Goal: Task Accomplishment & Management: Manage account settings

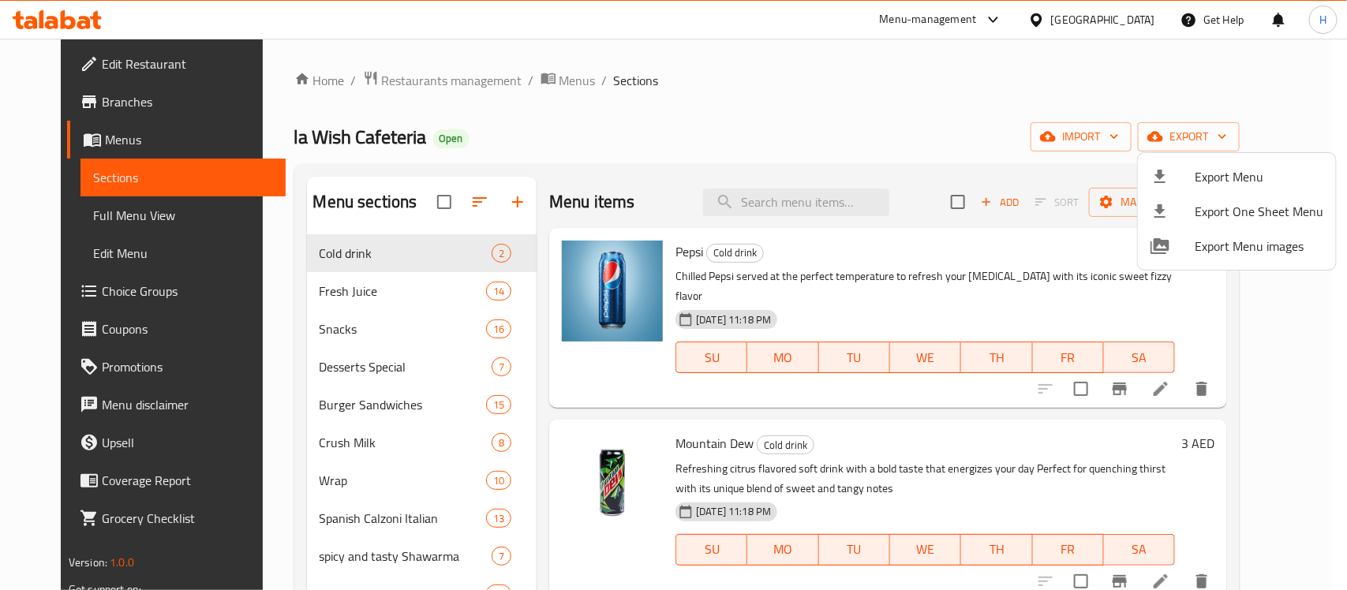
click at [81, 21] on div at bounding box center [673, 295] width 1347 height 590
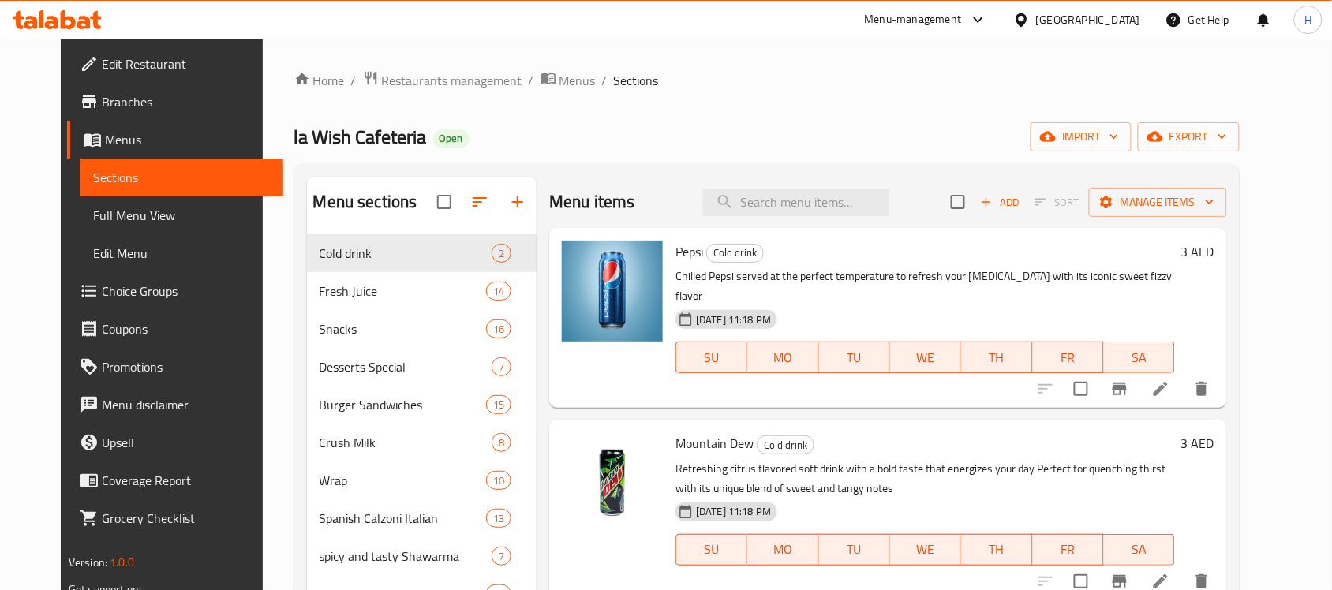
click at [81, 21] on icon at bounding box center [57, 19] width 89 height 19
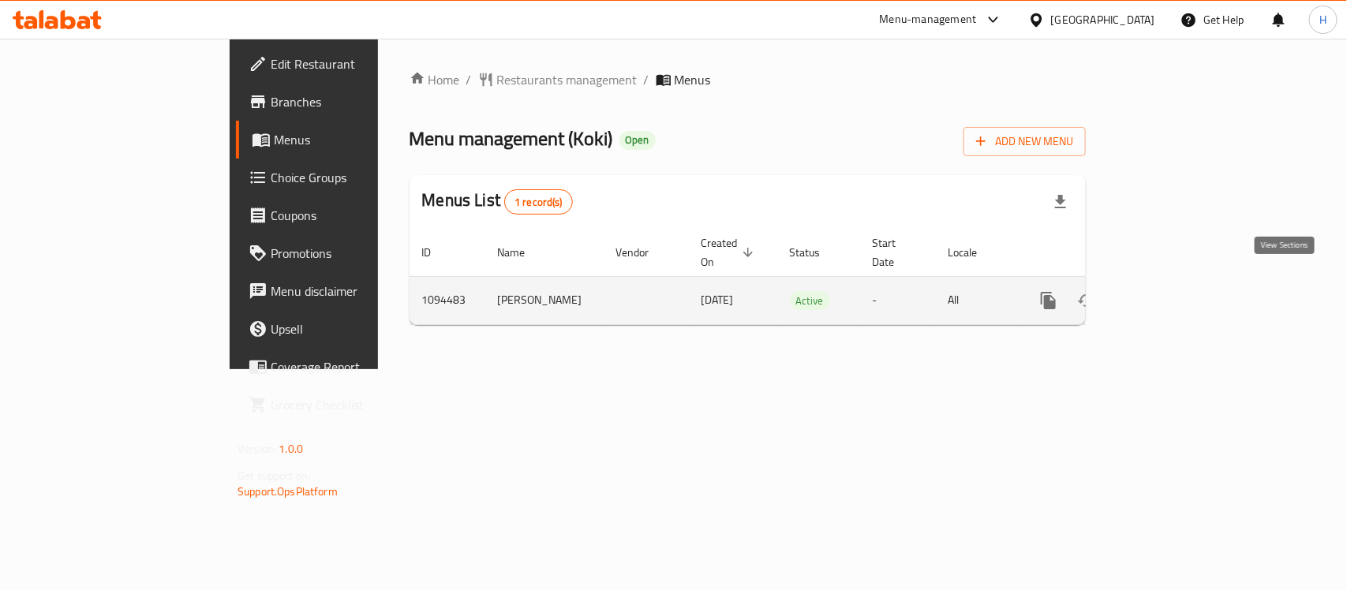
click at [1172, 291] on icon "enhanced table" at bounding box center [1162, 300] width 19 height 19
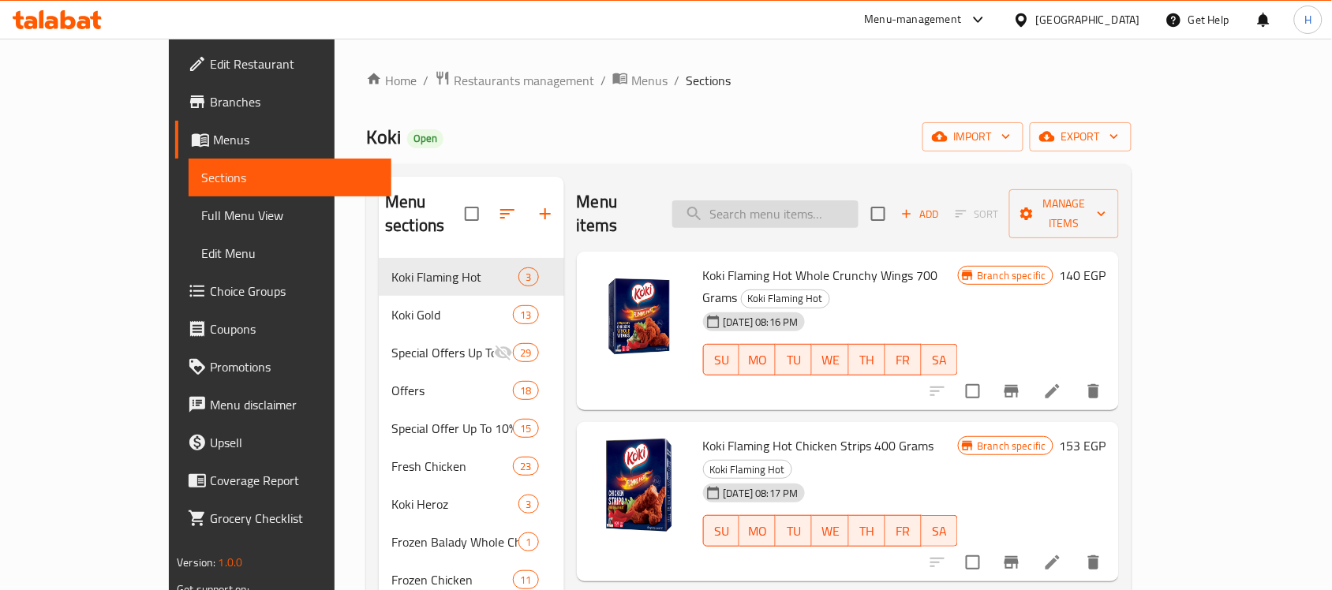
click at [859, 200] on input "search" at bounding box center [765, 214] width 186 height 28
paste input "Crunchy Chicken Wings Regular 700 gm"
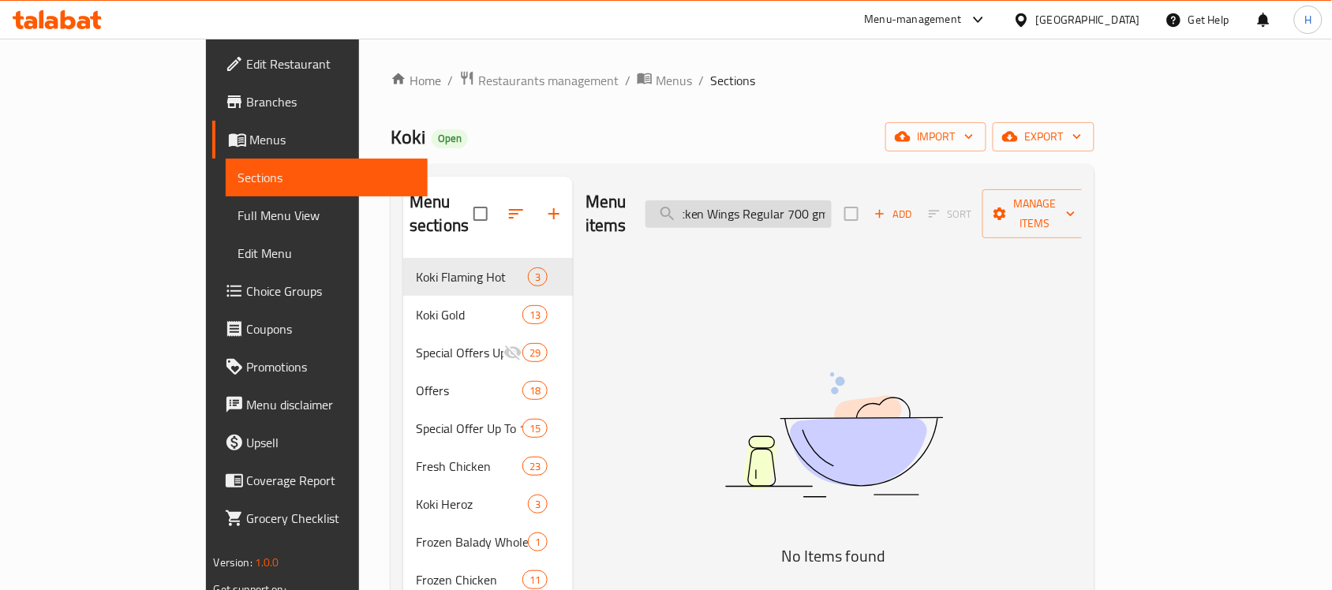
click at [771, 200] on input "Crunchy Chicken Wings Regular 700 gm" at bounding box center [739, 214] width 186 height 28
drag, startPoint x: 893, startPoint y: 198, endPoint x: 975, endPoint y: 204, distance: 83.0
click at [975, 204] on div "Menu items Crunchy Chicken Wings Regular 700 gm Add Sort Manage items" at bounding box center [834, 214] width 496 height 75
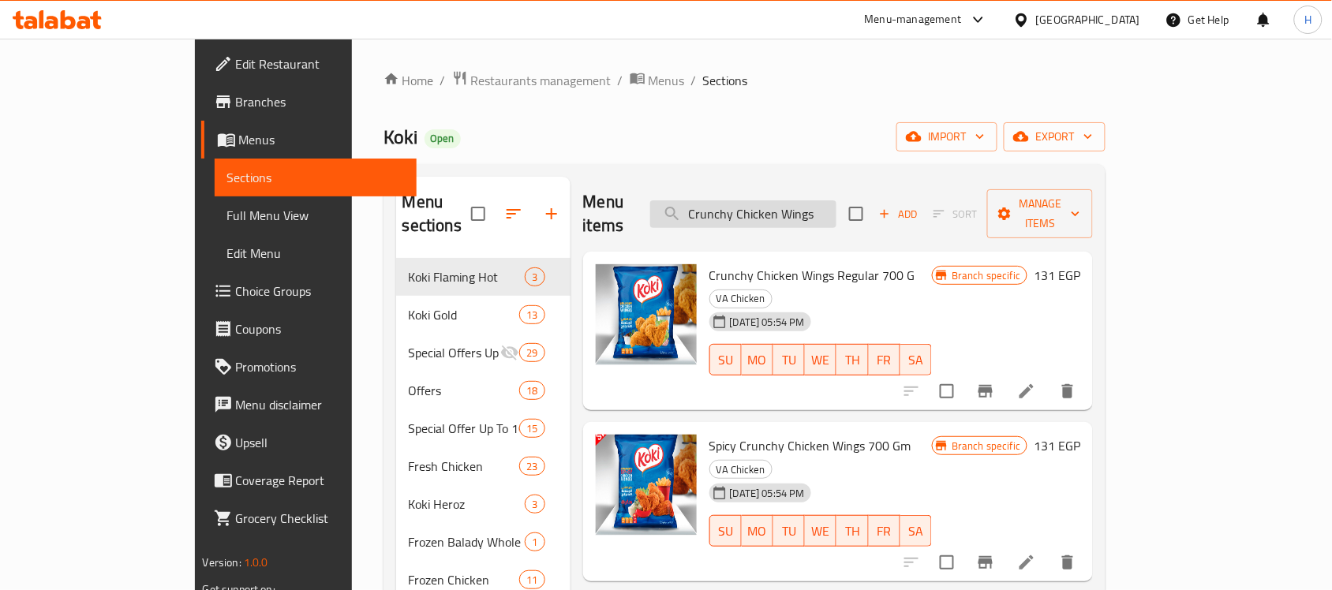
type input "Crunchy Chicken Wings"
click at [1093, 142] on span "export" at bounding box center [1054, 137] width 77 height 20
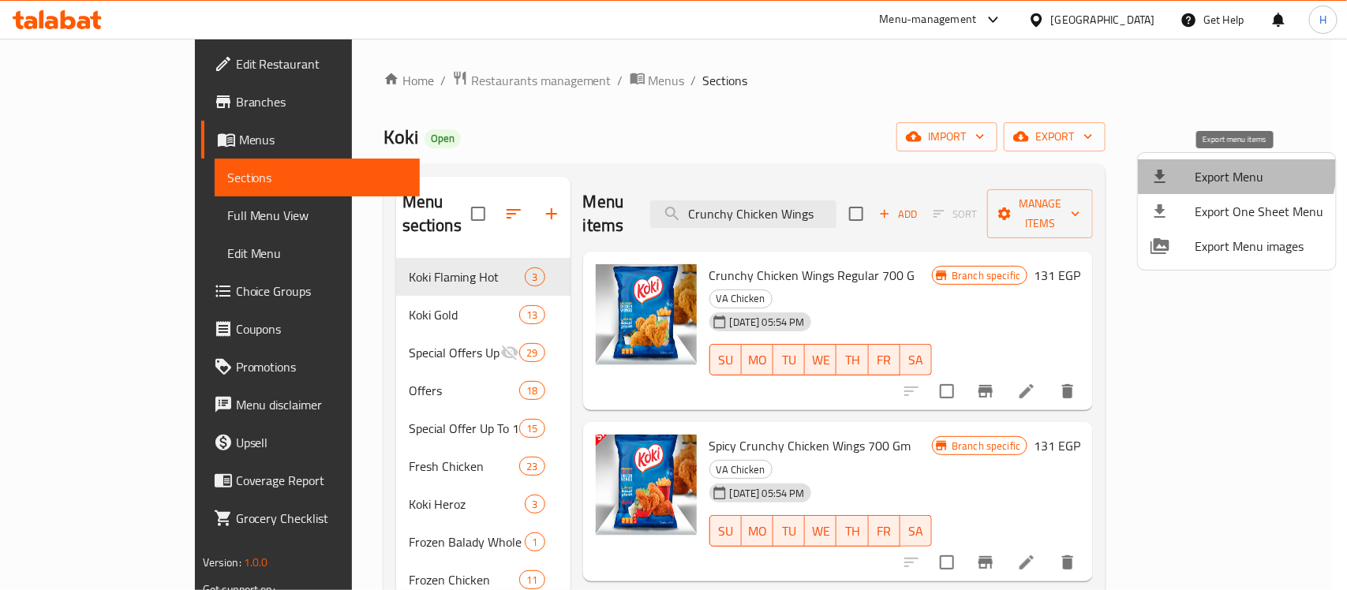
click at [1196, 162] on li "Export Menu" at bounding box center [1237, 176] width 198 height 35
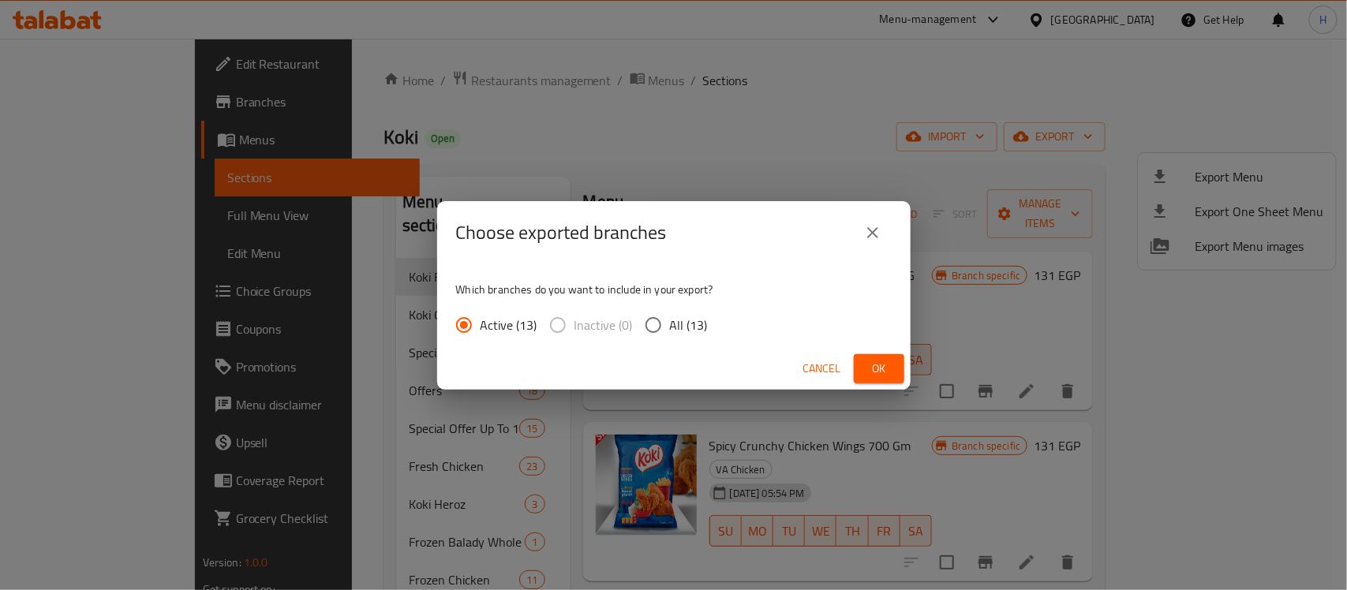
click at [665, 331] on input "All (13)" at bounding box center [653, 325] width 33 height 33
radio input "true"
click at [878, 367] on span "Ok" at bounding box center [878, 369] width 25 height 20
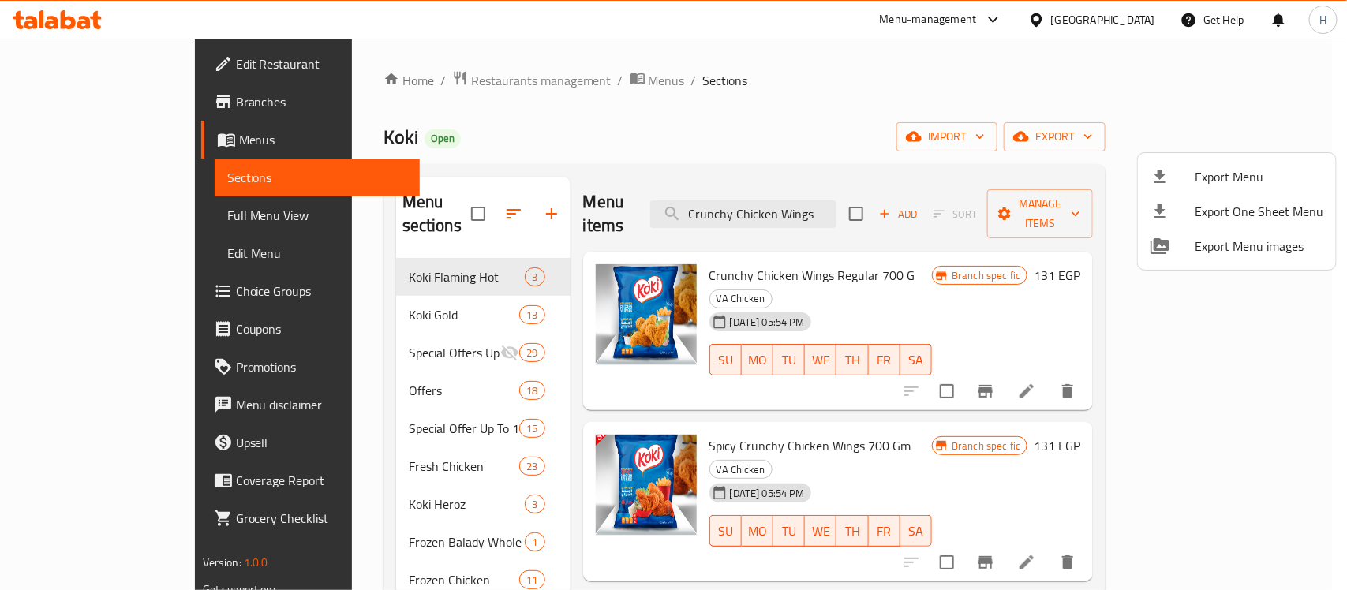
click at [1214, 345] on div at bounding box center [673, 295] width 1347 height 590
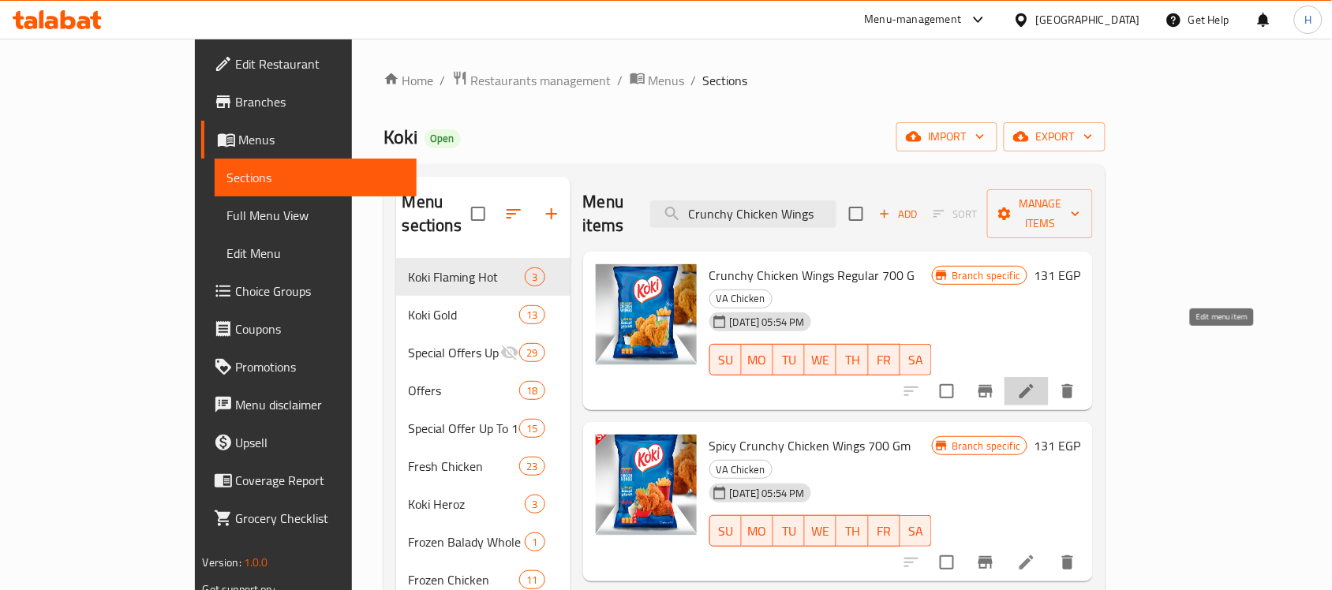
click at [1036, 382] on icon at bounding box center [1026, 391] width 19 height 19
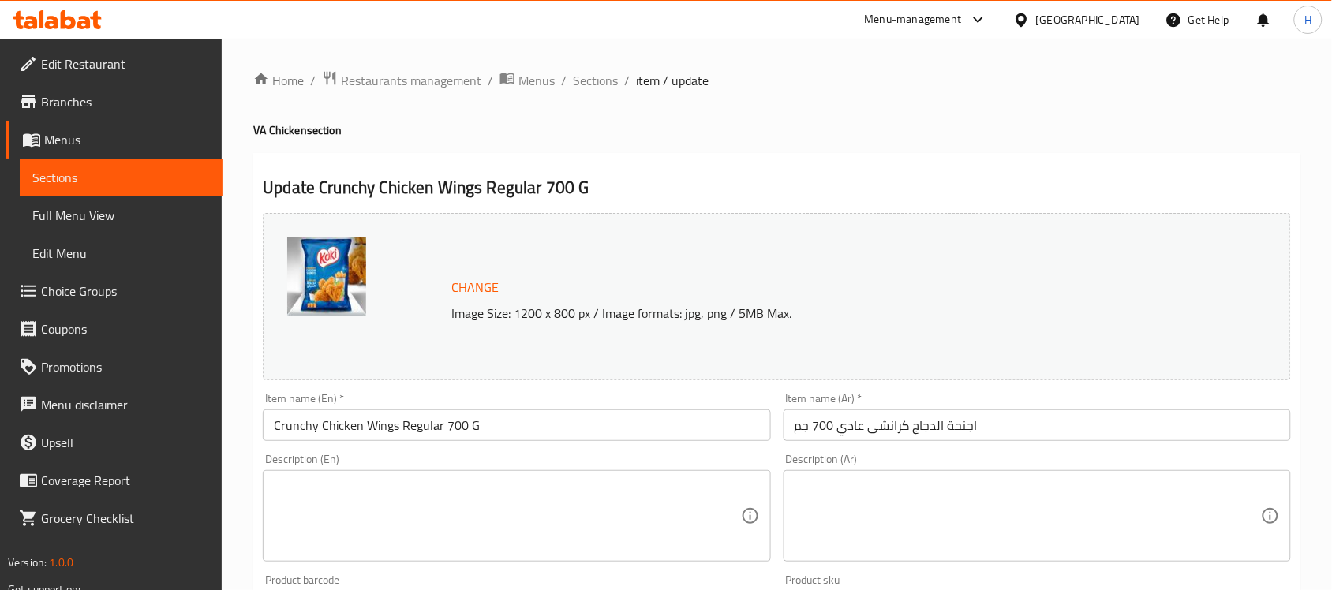
click at [154, 152] on link "Menus" at bounding box center [114, 140] width 216 height 38
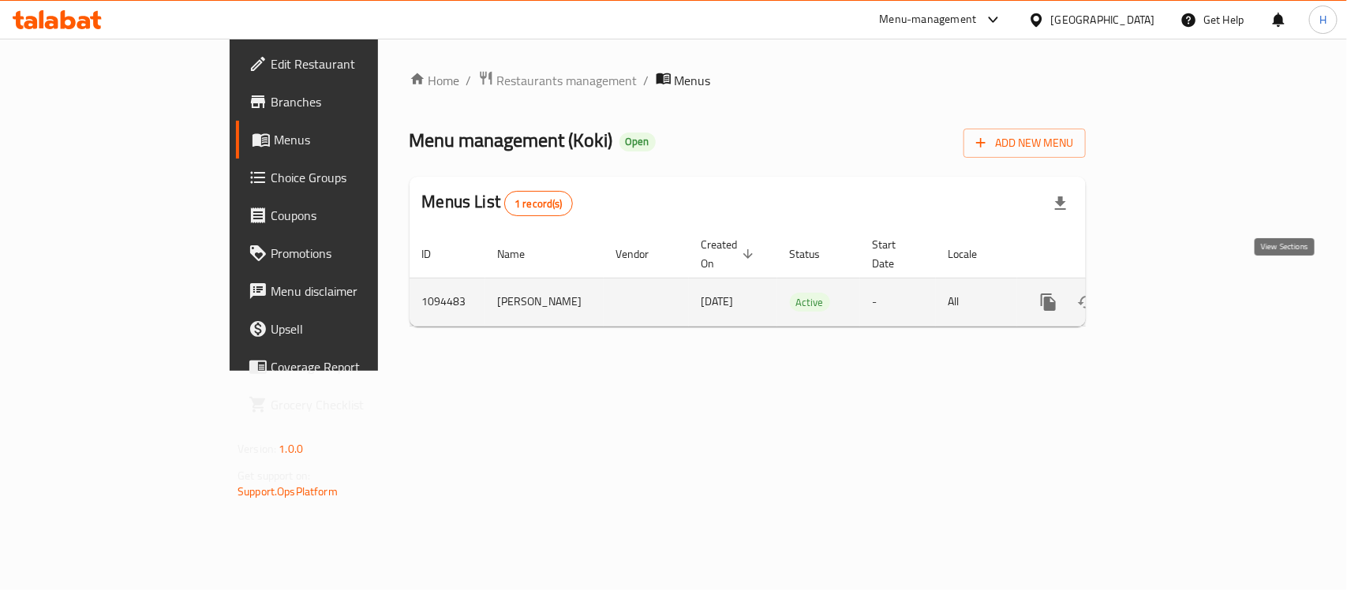
click at [1181, 289] on link "enhanced table" at bounding box center [1162, 302] width 38 height 38
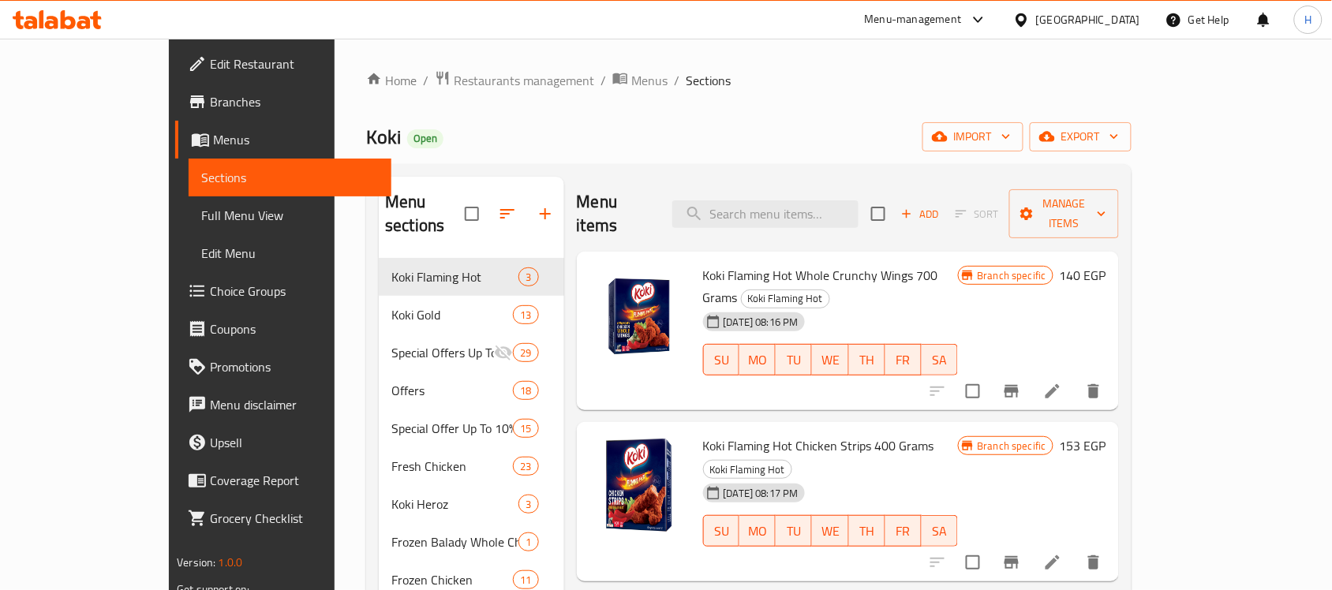
click at [617, 138] on div "Koki Open import export" at bounding box center [748, 136] width 765 height 29
click at [210, 107] on span "Branches" at bounding box center [294, 101] width 169 height 19
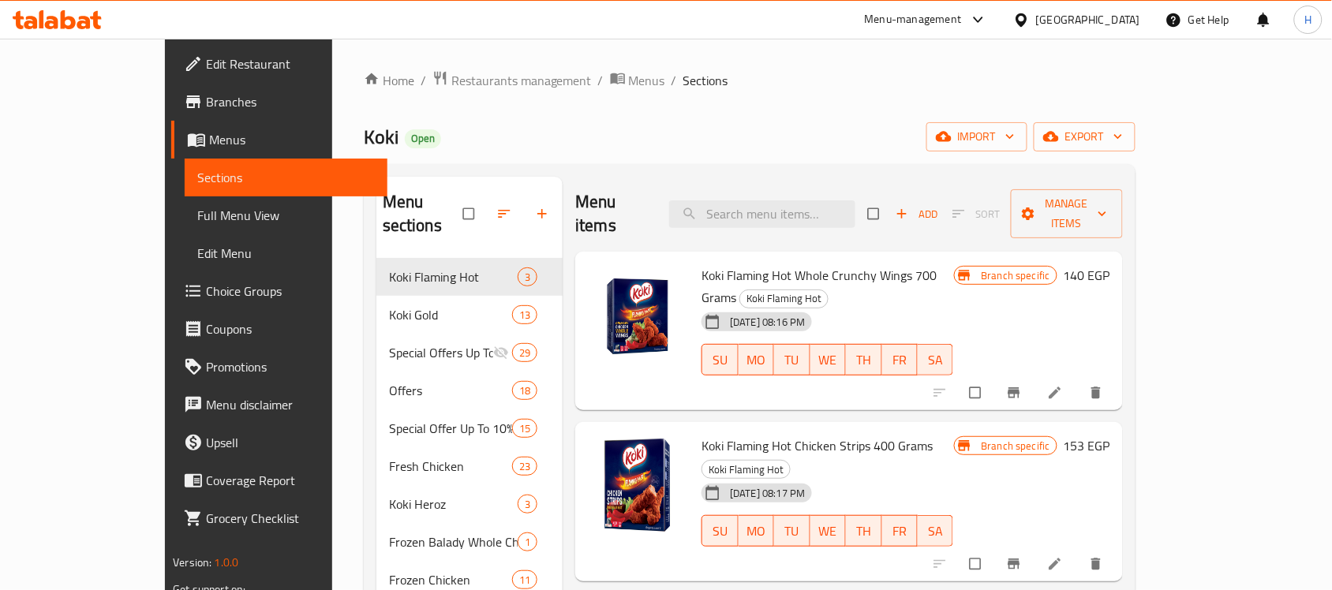
click at [171, 114] on link "Branches" at bounding box center [279, 102] width 216 height 38
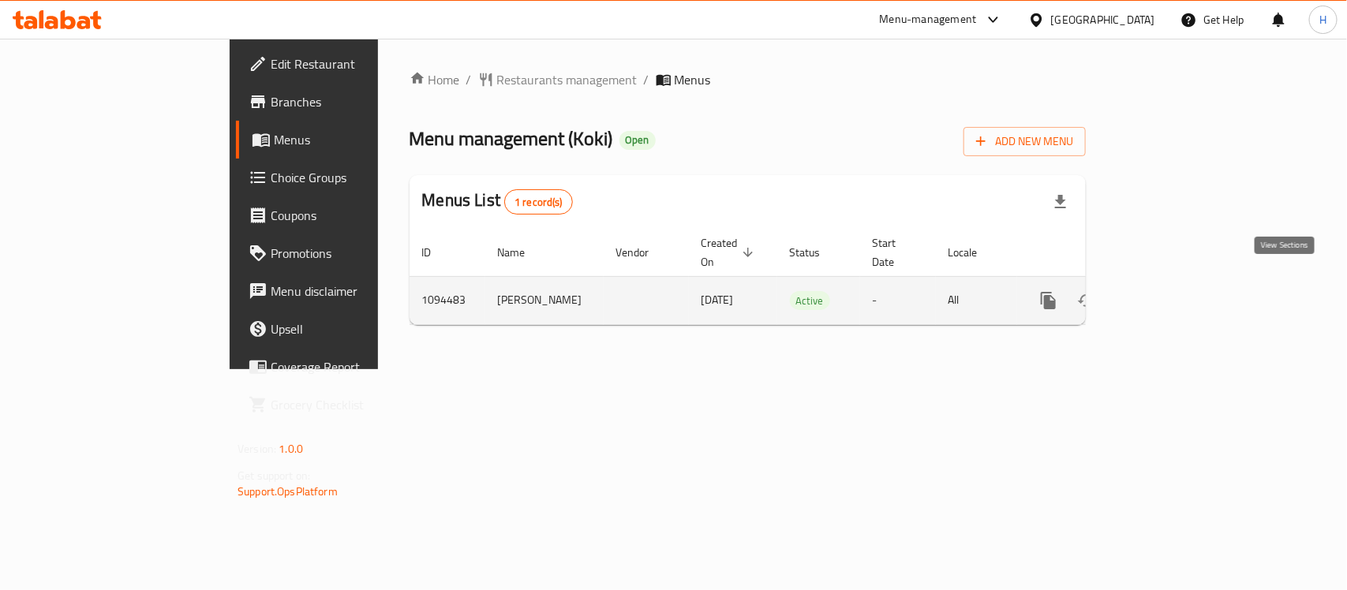
click at [1181, 282] on link "enhanced table" at bounding box center [1162, 301] width 38 height 38
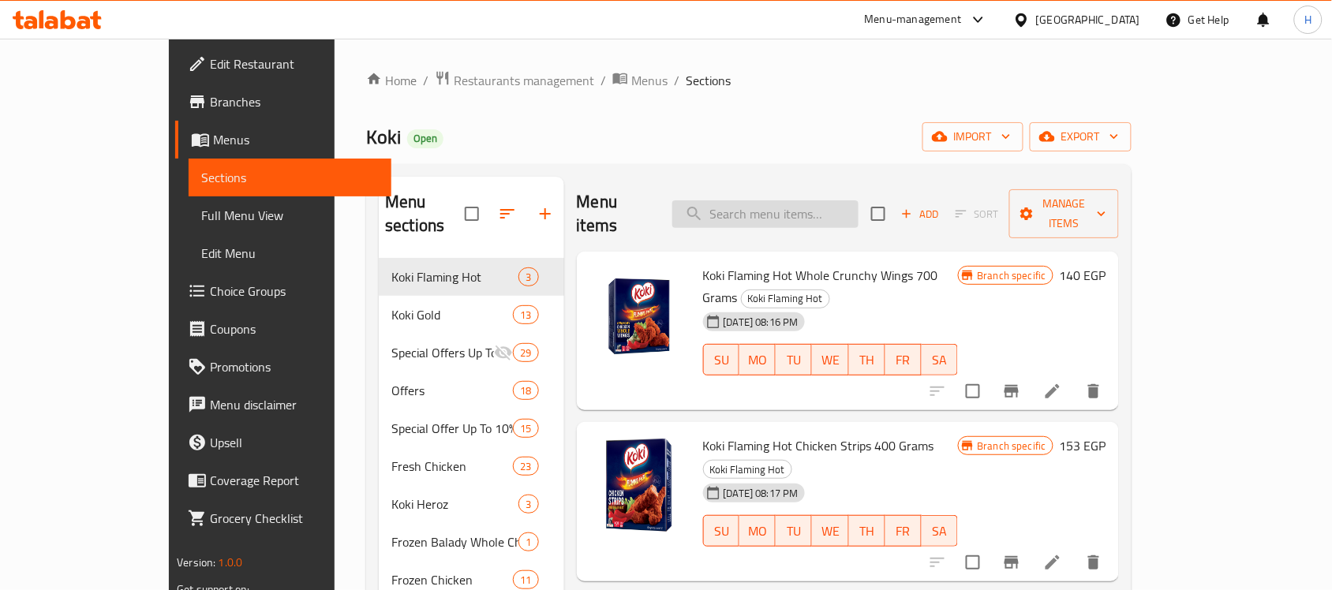
click at [767, 202] on input "search" at bounding box center [765, 214] width 186 height 28
paste input "Crunchy Chicken Wings Regular 700 g"
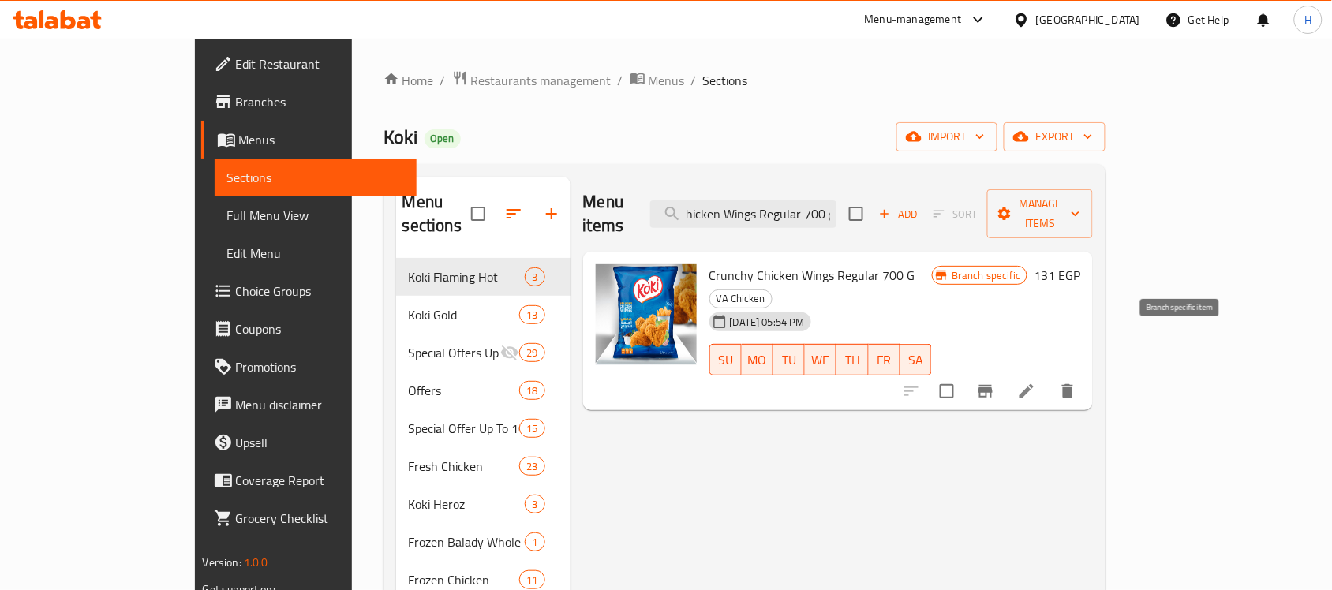
type input "Crunchy Chicken Wings Regular 700 g"
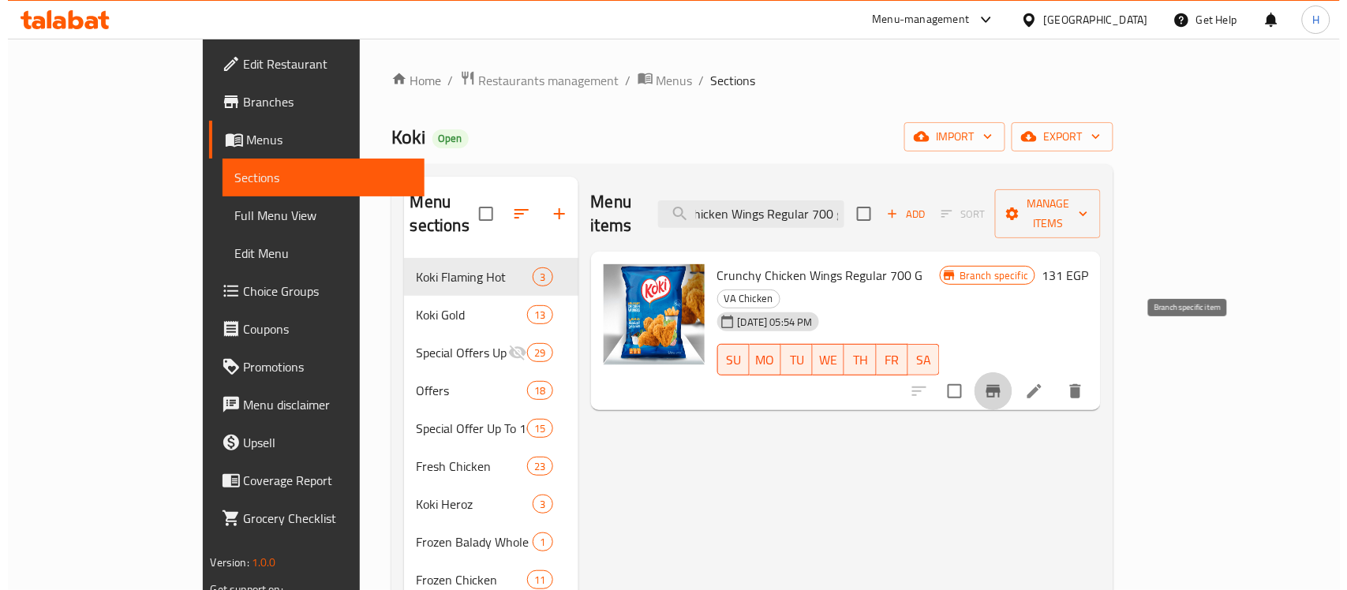
scroll to position [0, 0]
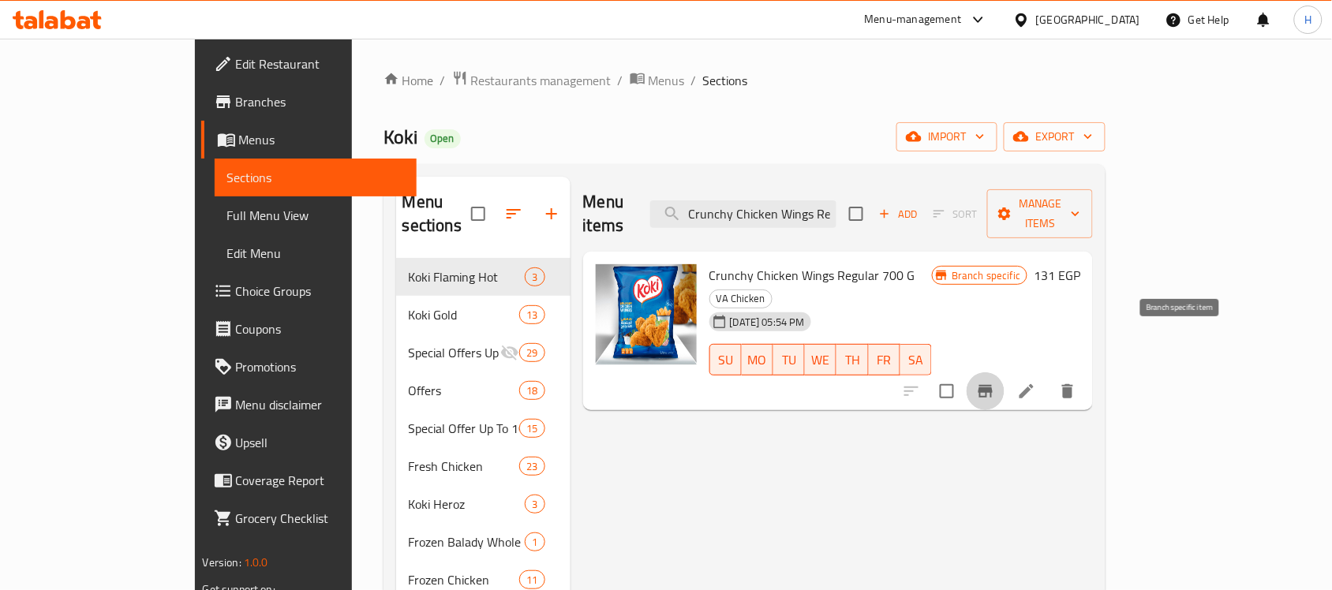
click at [1005, 372] on button "Branch-specific-item" at bounding box center [986, 391] width 38 height 38
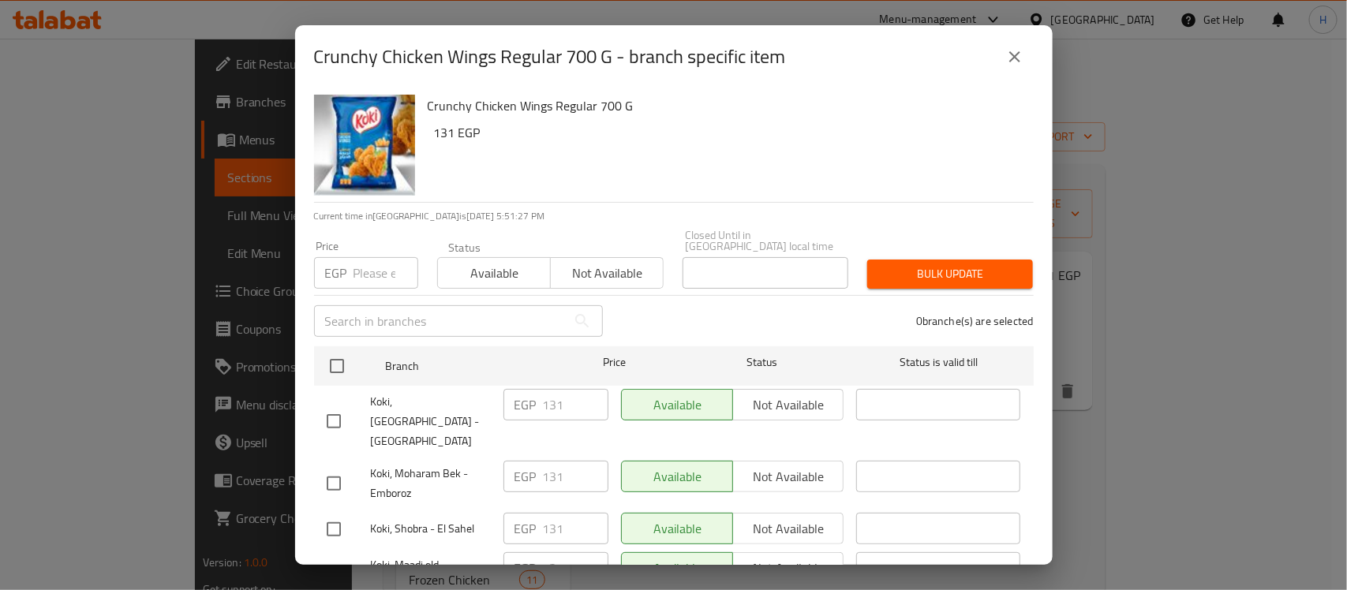
click at [1018, 54] on icon "close" at bounding box center [1014, 56] width 11 height 11
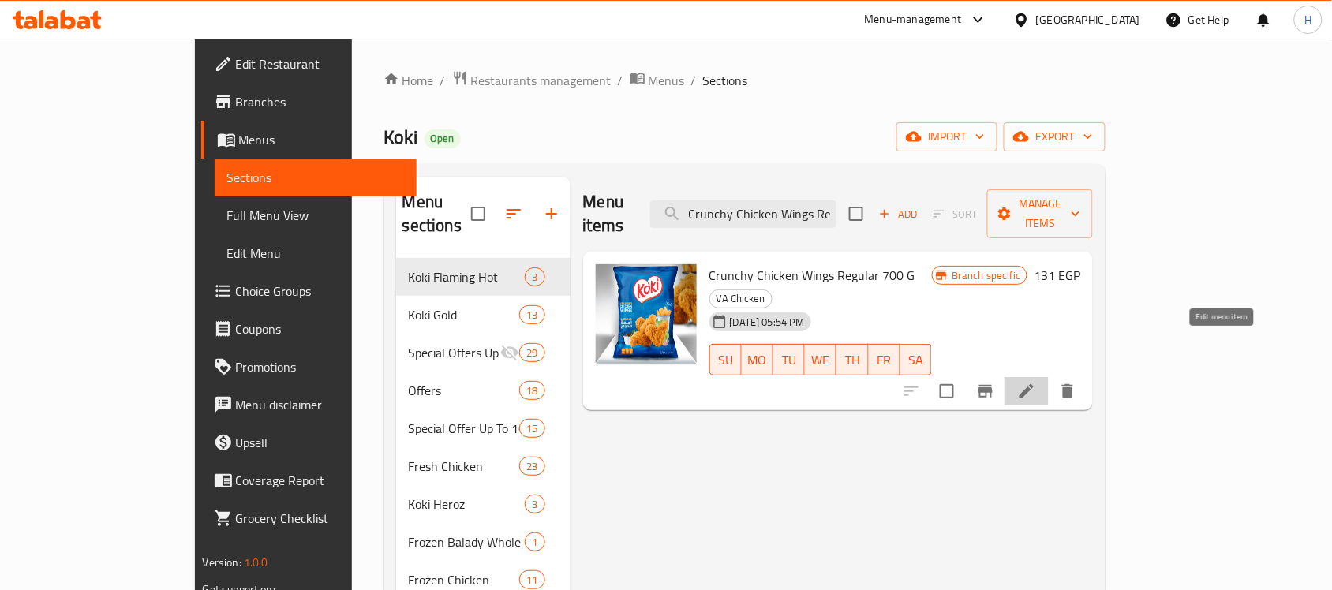
click at [1036, 382] on icon at bounding box center [1026, 391] width 19 height 19
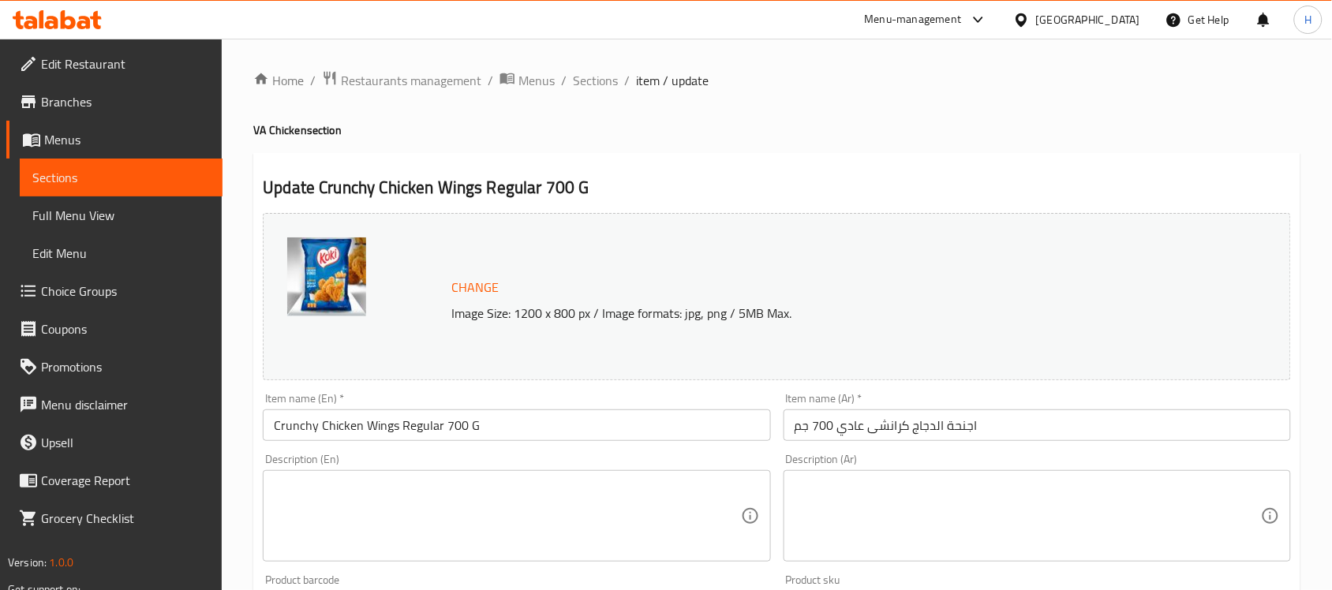
click at [863, 430] on input "اجنحة الدجاج كرانشى عادي 700 جم" at bounding box center [1037, 426] width 507 height 32
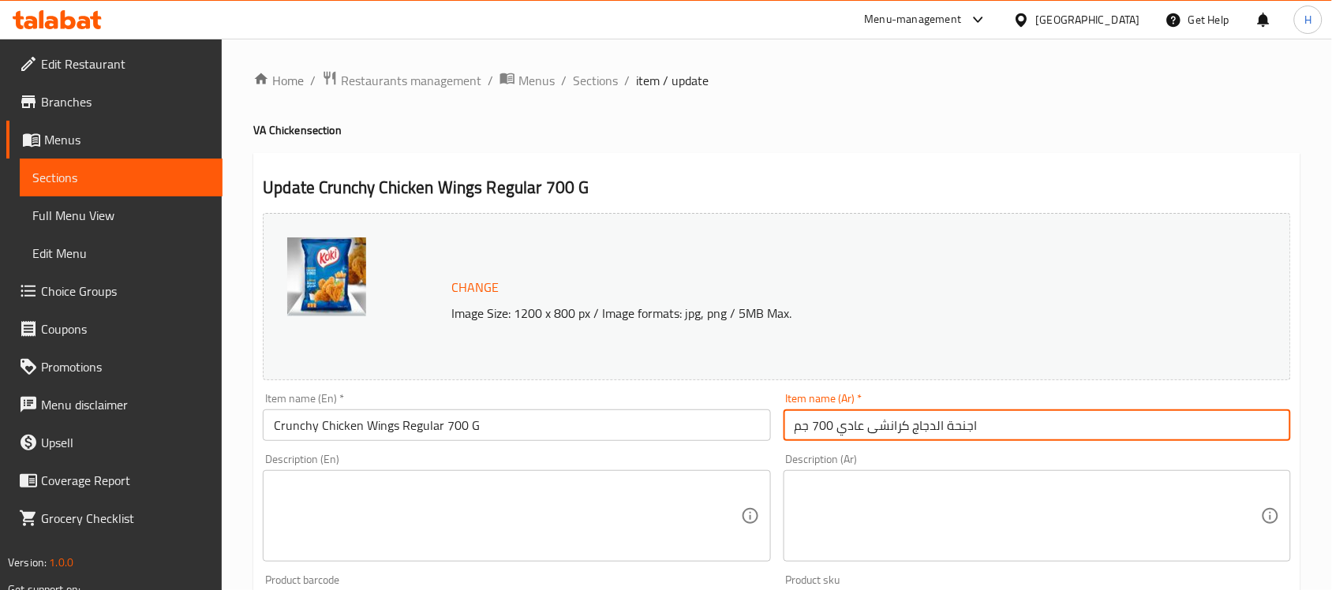
click at [863, 430] on input "اجنحة الدجاج كرانشى عادي 700 جم" at bounding box center [1037, 426] width 507 height 32
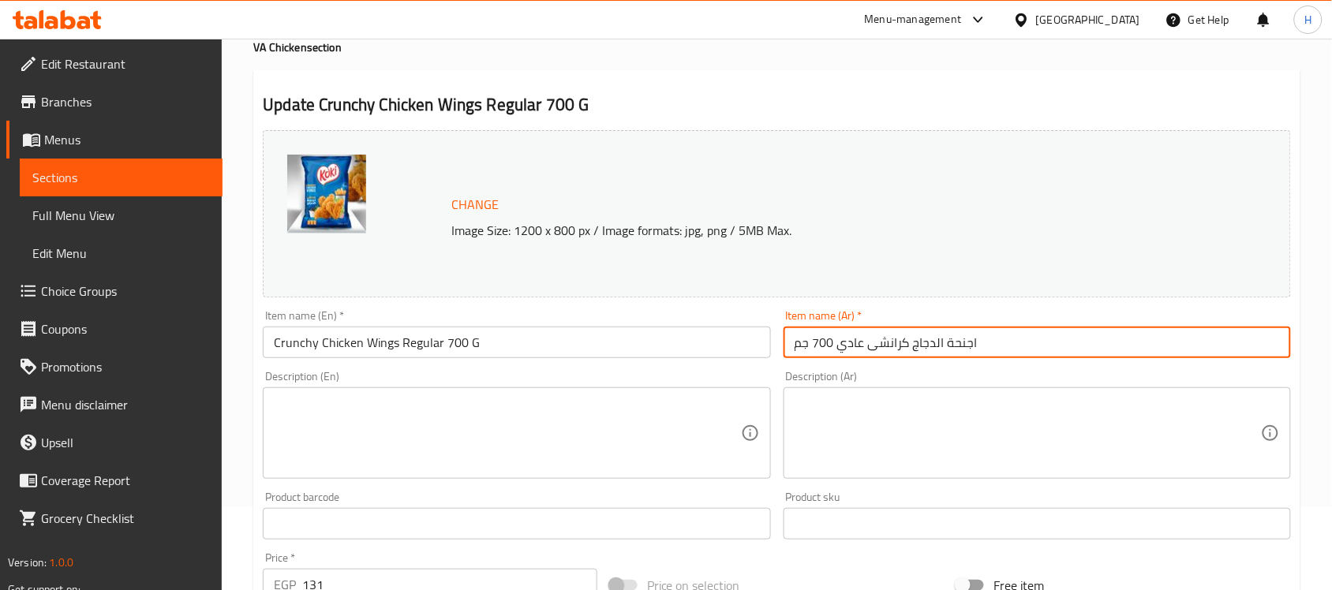
scroll to position [197, 0]
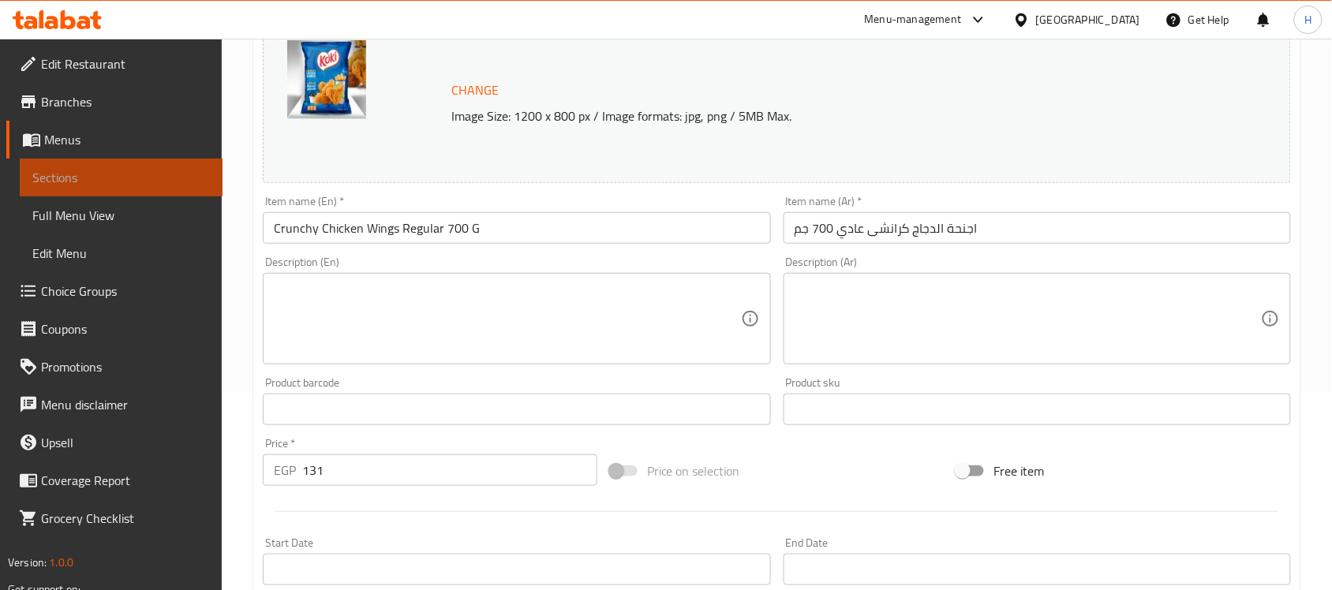
click at [151, 180] on span "Sections" at bounding box center [121, 177] width 178 height 19
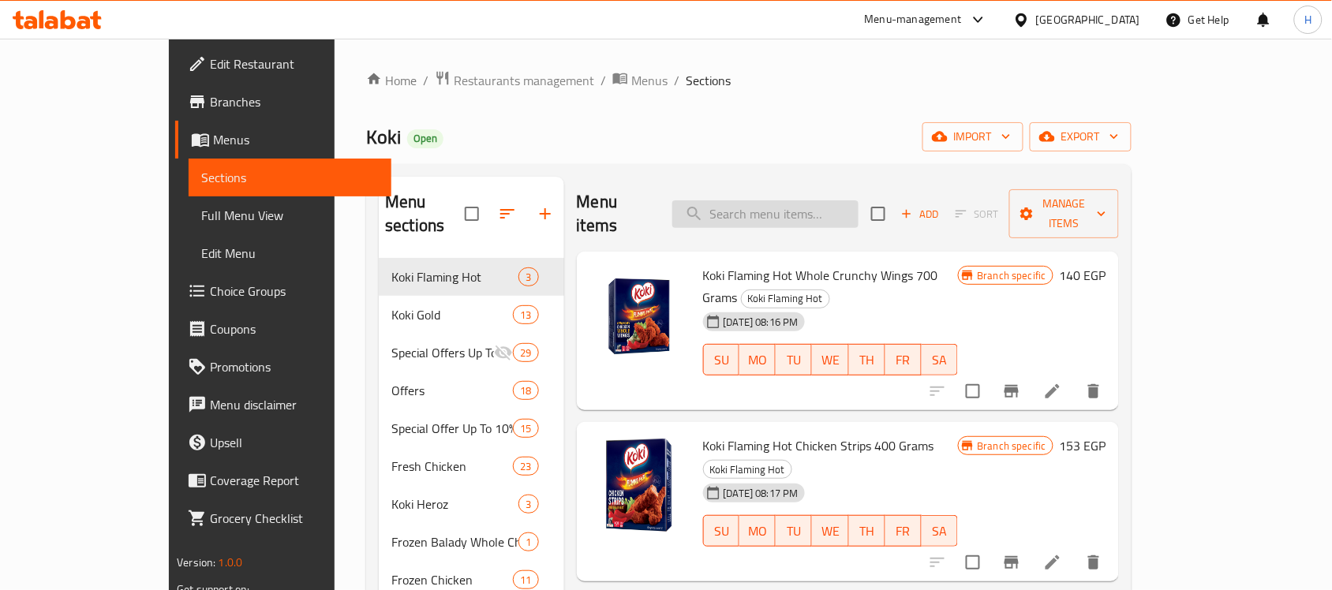
click at [806, 200] on input "search" at bounding box center [765, 214] width 186 height 28
paste input "Spicy Crunchy Chicken Wings 700 Gm"
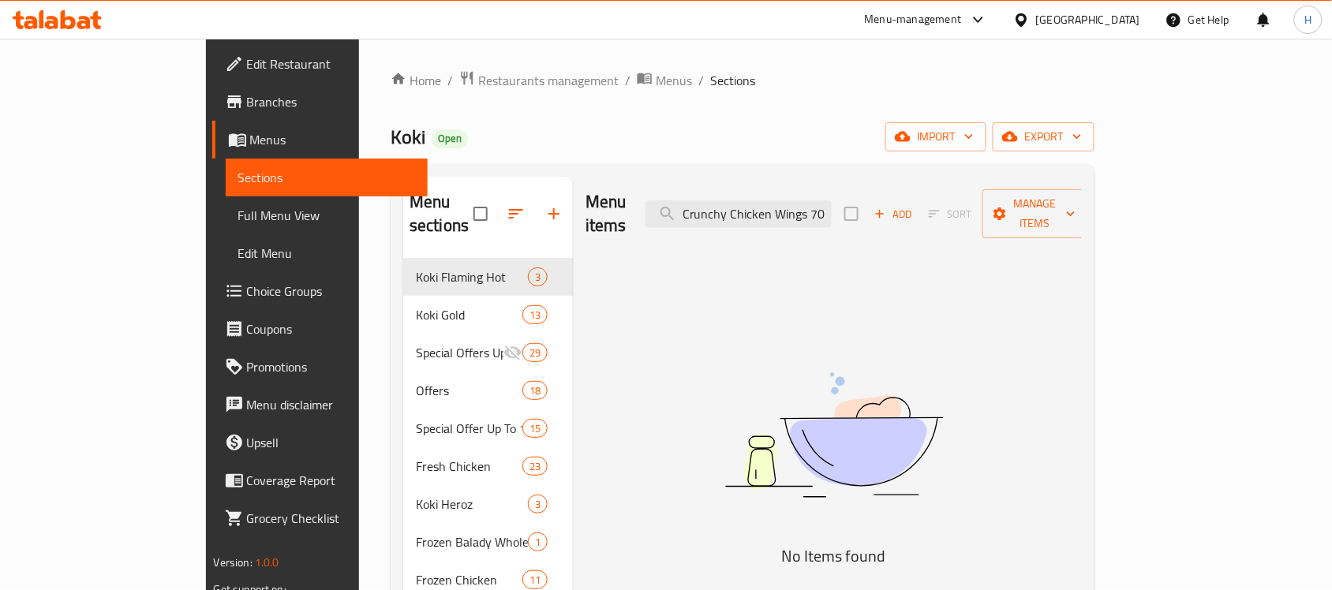
scroll to position [0, 14]
click at [786, 207] on input "Spicy Crunchy Chicken Wings" at bounding box center [739, 214] width 186 height 28
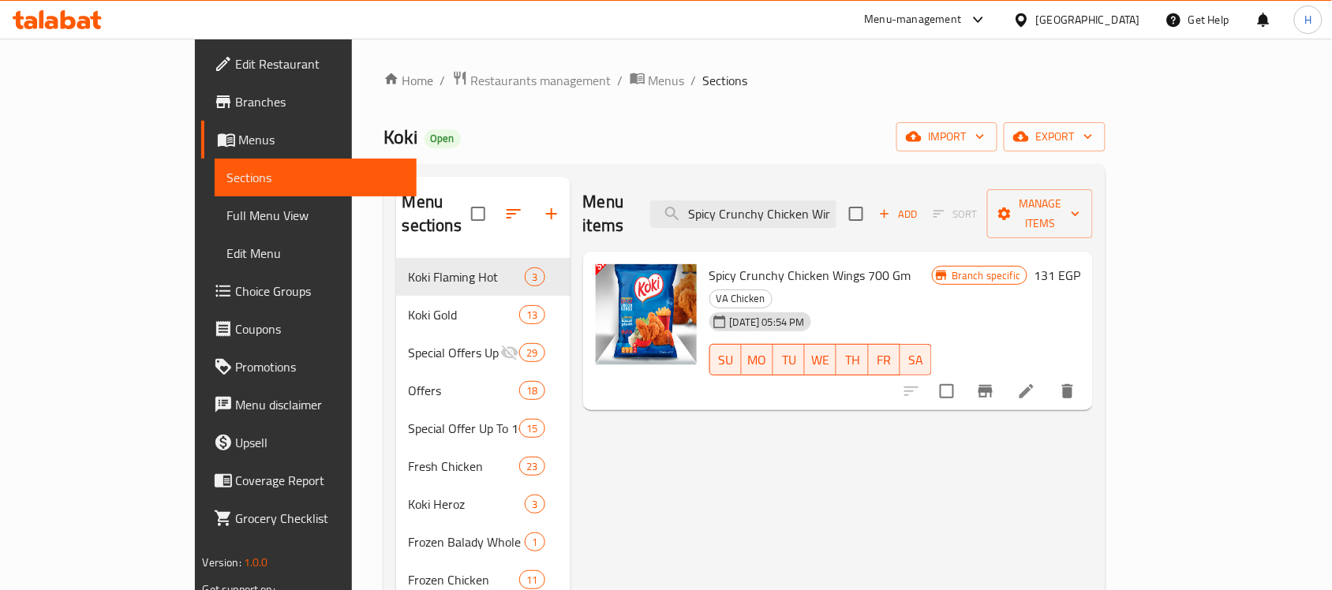
type input "Spicy Crunchy Chicken Wings"
click at [1034, 384] on icon at bounding box center [1027, 391] width 14 height 14
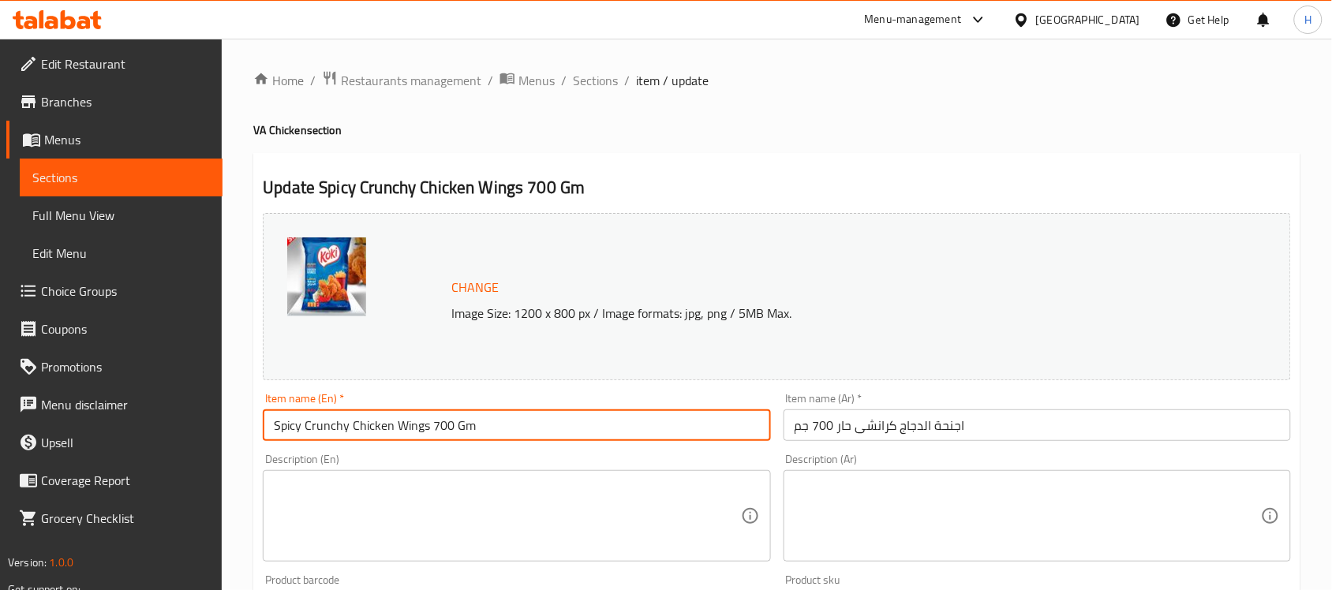
click at [683, 436] on input "Spicy Crunchy Chicken Wings 700 Gm" at bounding box center [516, 426] width 507 height 32
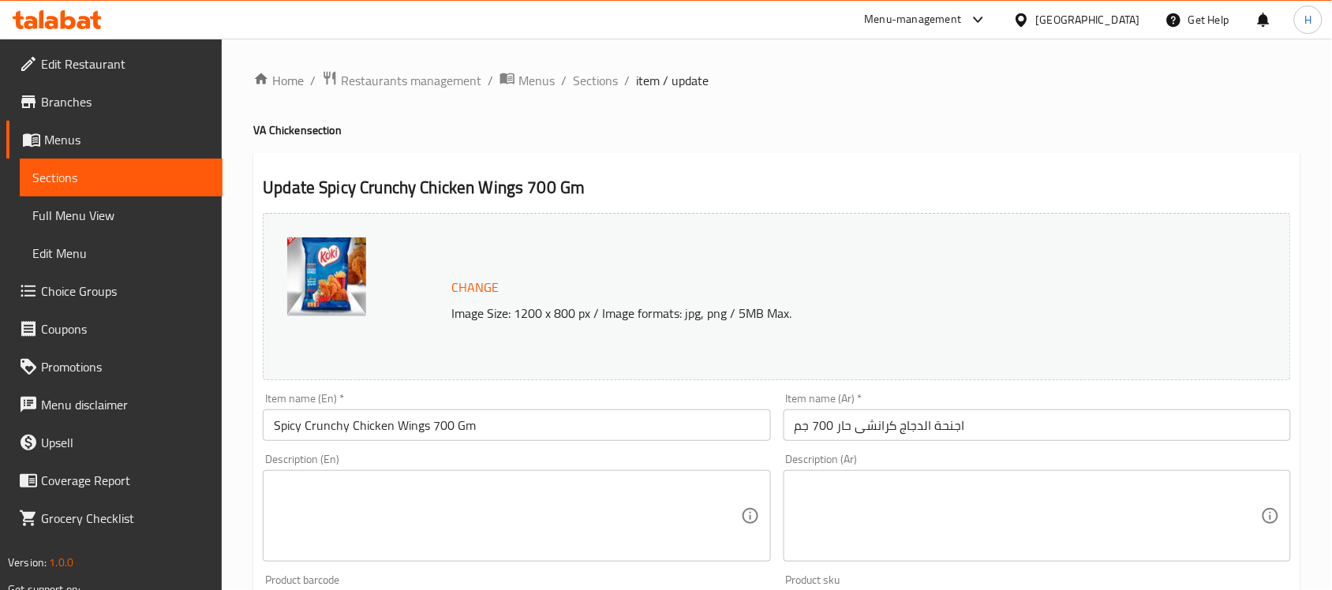
click at [900, 188] on h2 "Update Spicy Crunchy Chicken Wings 700 Gm" at bounding box center [777, 188] width 1028 height 24
click at [443, 440] on input "Spicy Crunchy Chicken Wings 700 Gm" at bounding box center [516, 426] width 507 height 32
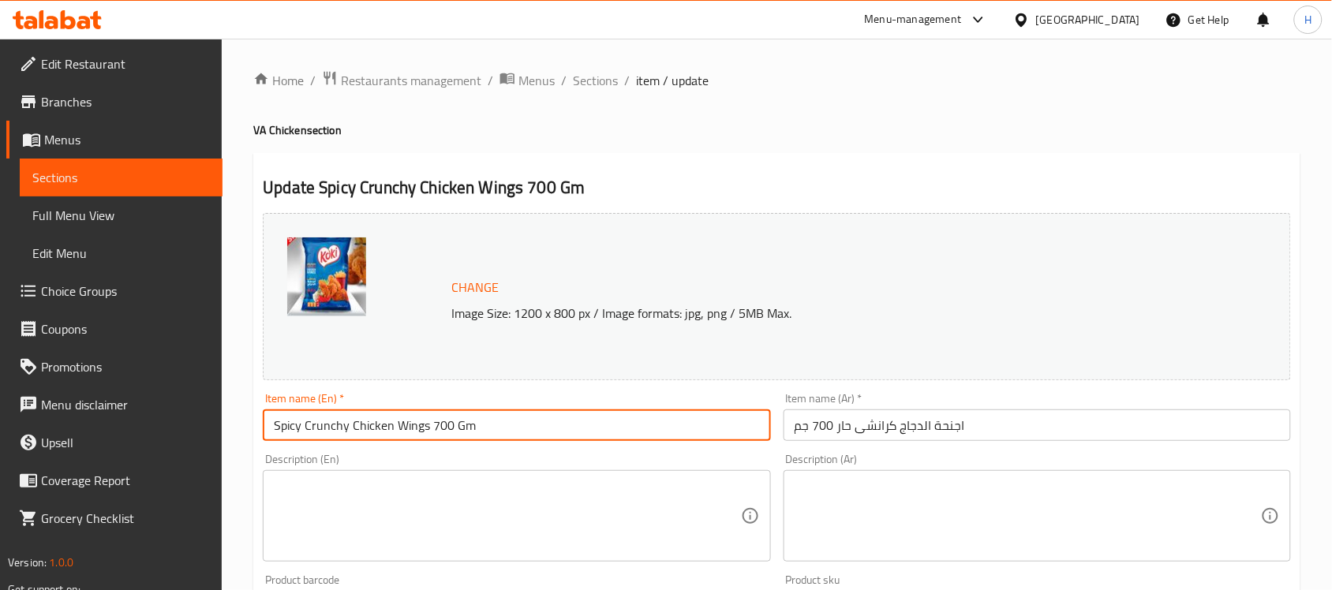
click at [443, 440] on input "Spicy Crunchy Chicken Wings 700 Gm" at bounding box center [516, 426] width 507 height 32
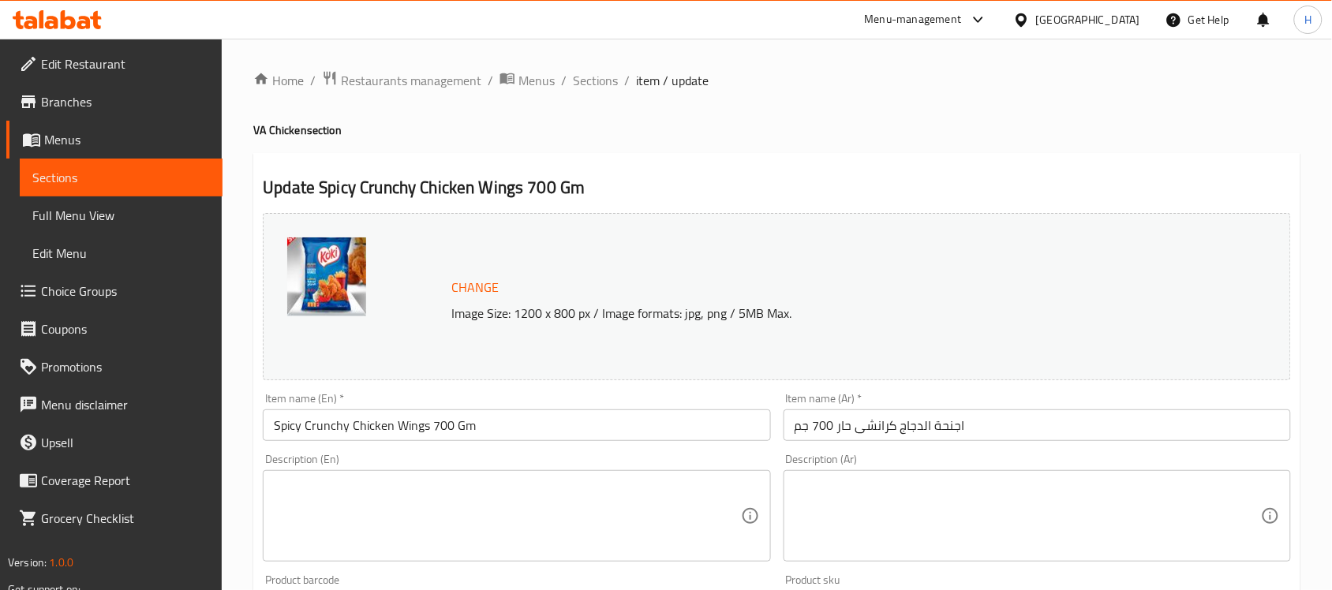
click at [880, 152] on div "Home / Restaurants management / Menus / Sections / item / update VA Chicken sec…" at bounding box center [776, 588] width 1047 height 1036
